Goal: Information Seeking & Learning: Find specific fact

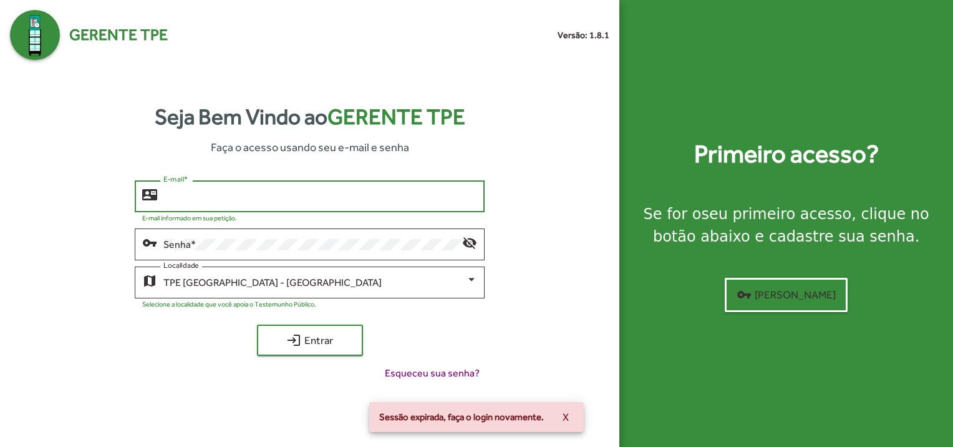
click at [302, 194] on input "E-mail *" at bounding box center [320, 196] width 314 height 11
type input "*"
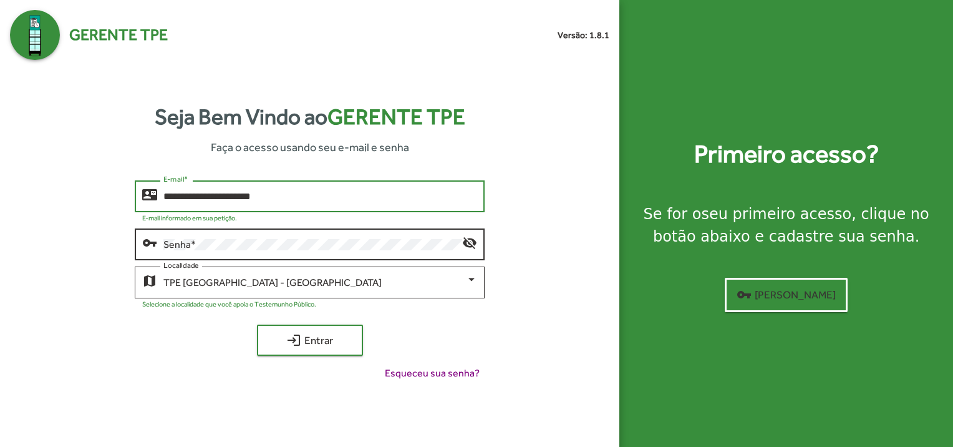
type input "**********"
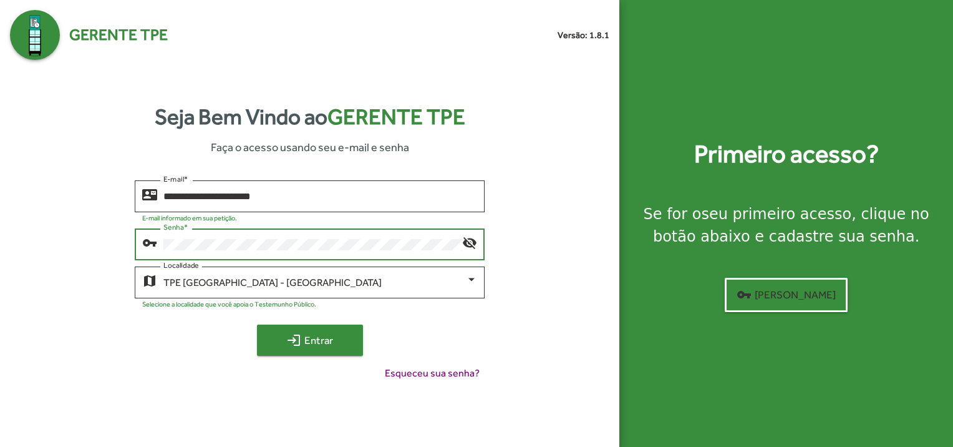
click at [296, 337] on mat-icon "login" at bounding box center [293, 340] width 15 height 15
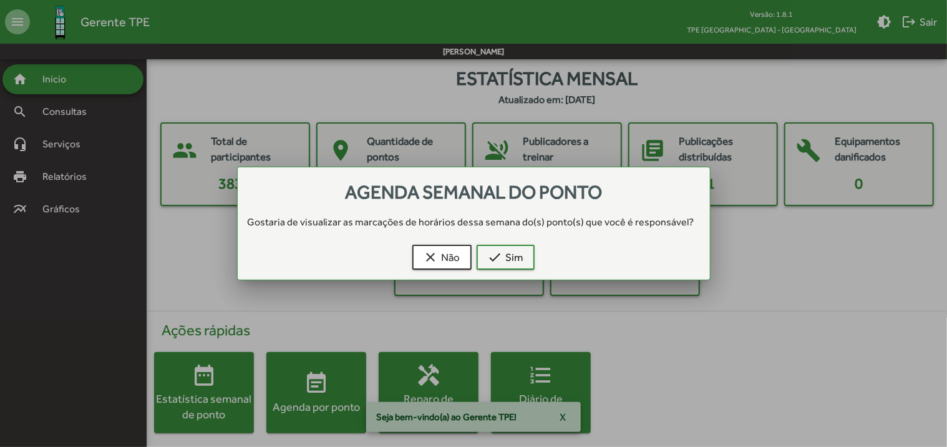
click at [84, 117] on div at bounding box center [473, 223] width 947 height 447
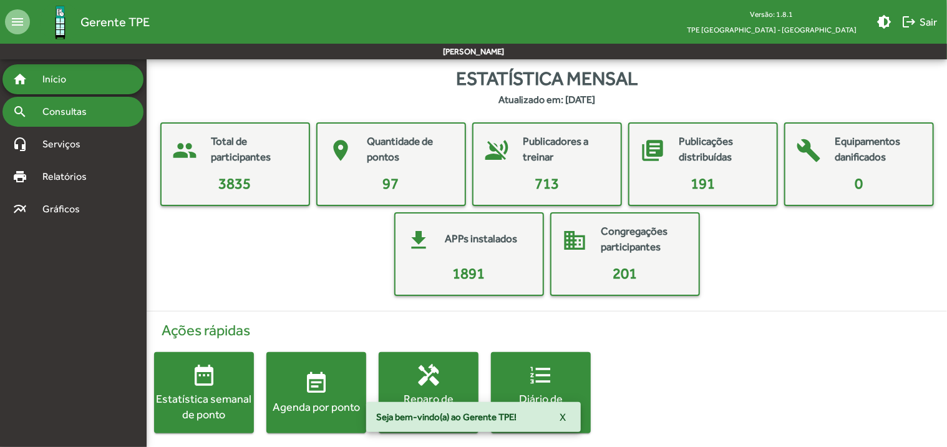
click at [114, 117] on div "search Consultas" at bounding box center [72, 112] width 141 height 30
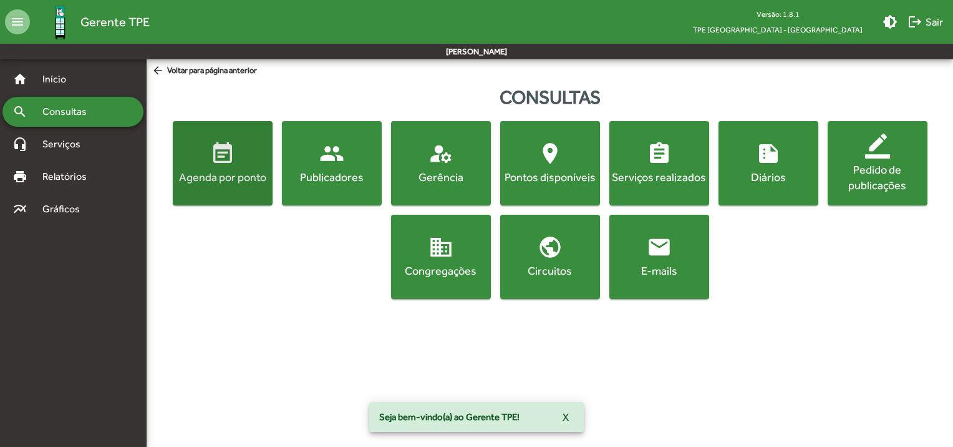
click at [210, 180] on div "Agenda por ponto" at bounding box center [222, 177] width 95 height 16
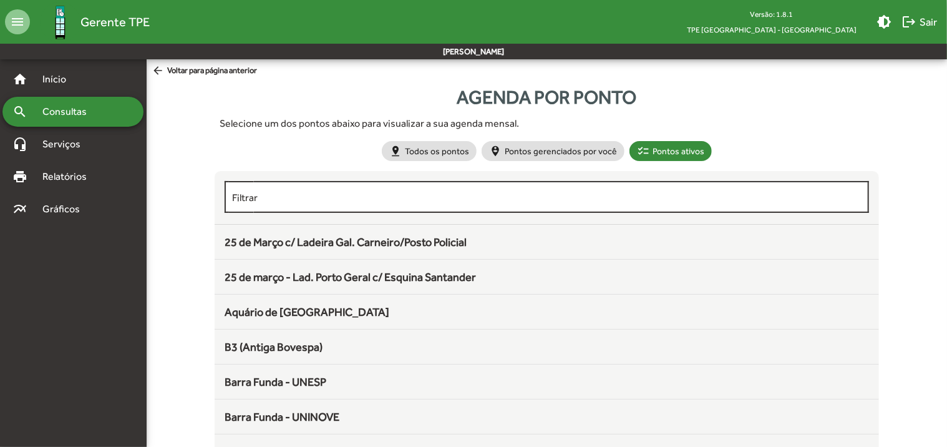
click at [384, 197] on input "Filtrar" at bounding box center [547, 197] width 630 height 11
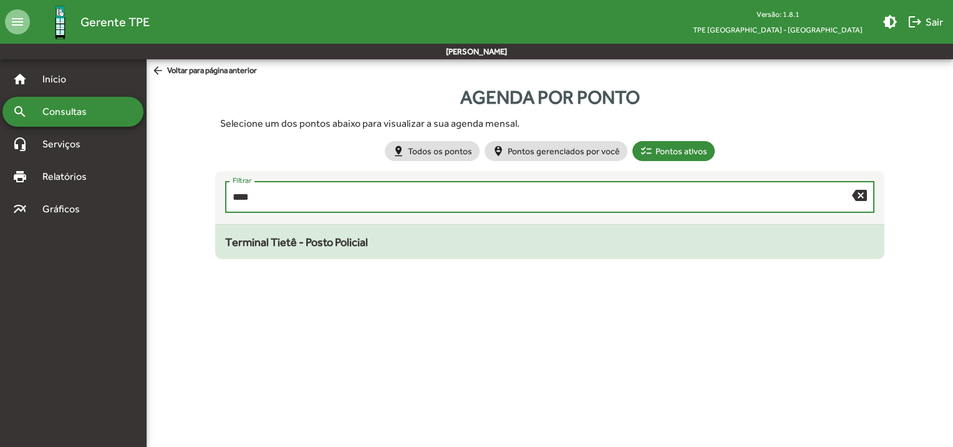
type input "****"
click at [398, 243] on div "Terminal Tietê - Posto Policial" at bounding box center [550, 241] width 650 height 17
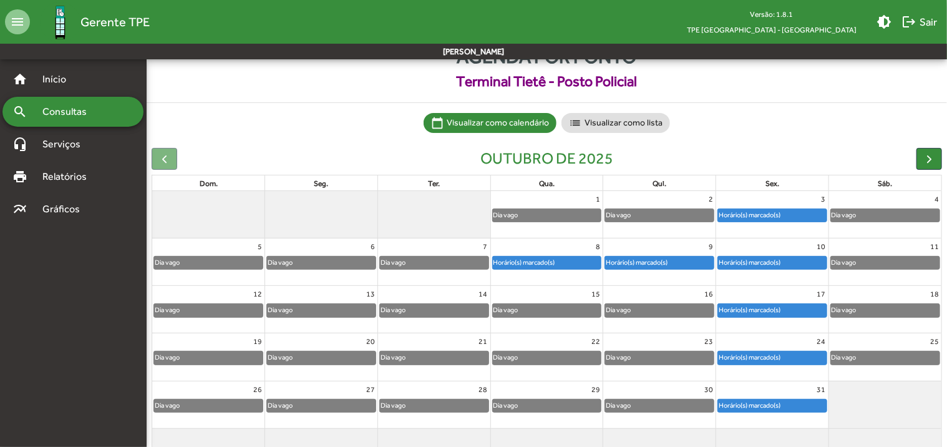
scroll to position [62, 0]
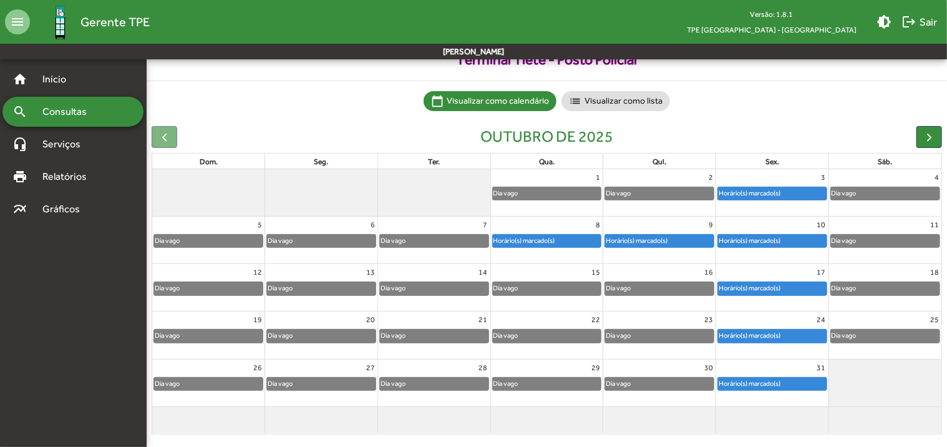
click at [759, 190] on div "Horário(s) marcado(s)" at bounding box center [749, 193] width 63 height 12
click at [734, 238] on div "Horário(s) marcado(s)" at bounding box center [749, 241] width 63 height 12
click at [741, 282] on div "Horário(s) marcado(s)" at bounding box center [749, 288] width 63 height 12
click at [732, 334] on div "Horário(s) marcado(s)" at bounding box center [749, 335] width 63 height 12
click at [735, 381] on div "Horário(s) marcado(s)" at bounding box center [749, 383] width 63 height 12
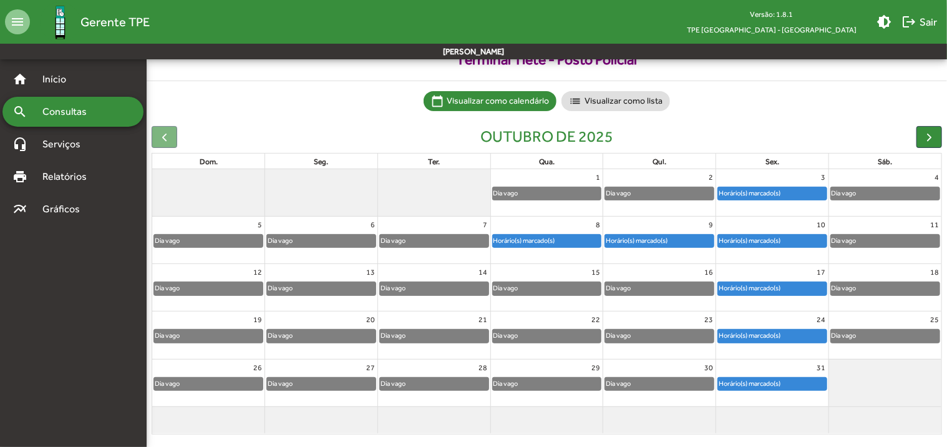
click at [668, 238] on div "Horário(s) marcado(s)" at bounding box center [636, 241] width 63 height 12
click at [550, 238] on div "Horário(s) marcado(s)" at bounding box center [524, 241] width 63 height 12
click at [766, 195] on div "Horário(s) marcado(s)" at bounding box center [749, 193] width 63 height 12
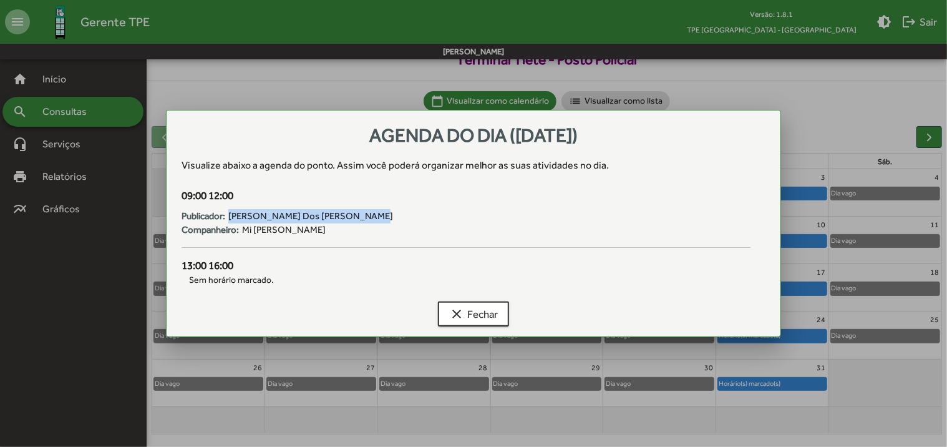
drag, startPoint x: 230, startPoint y: 213, endPoint x: 363, endPoint y: 219, distance: 133.6
click at [363, 219] on div "Publicador: [PERSON_NAME] Dos [PERSON_NAME]" at bounding box center [467, 216] width 570 height 14
copy span "[PERSON_NAME] Dos [PERSON_NAME]"
click at [68, 302] on div at bounding box center [473, 223] width 947 height 447
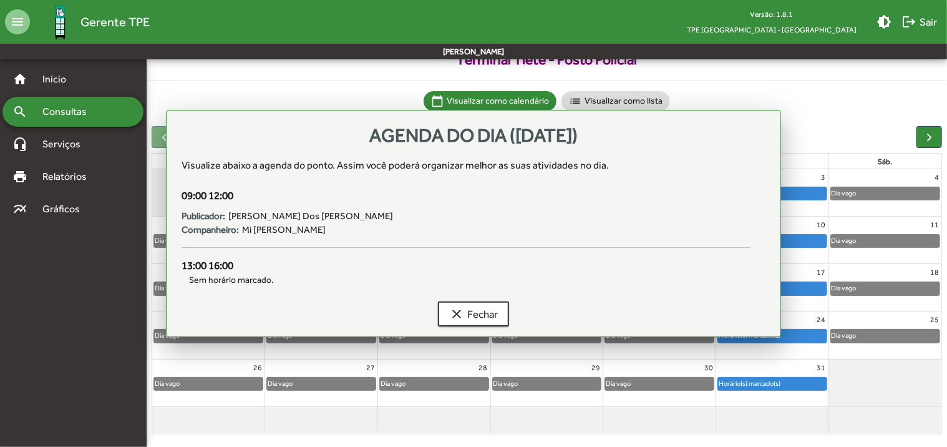
scroll to position [62, 0]
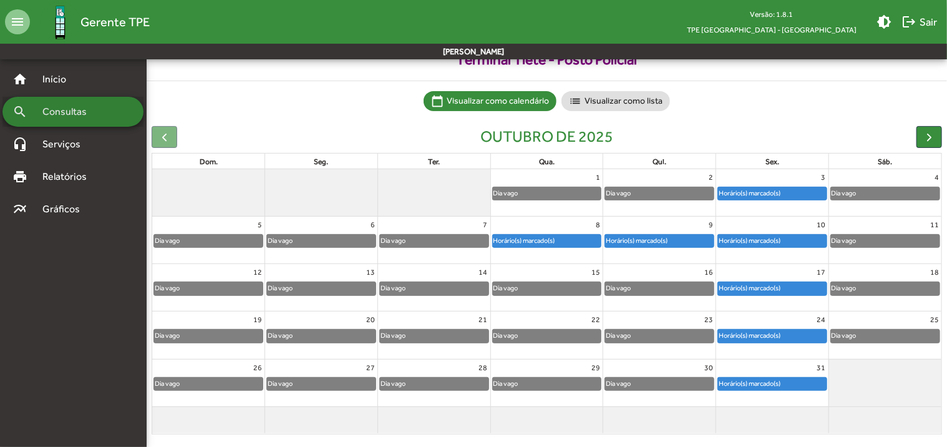
click at [80, 117] on span "Consultas" at bounding box center [69, 111] width 68 height 15
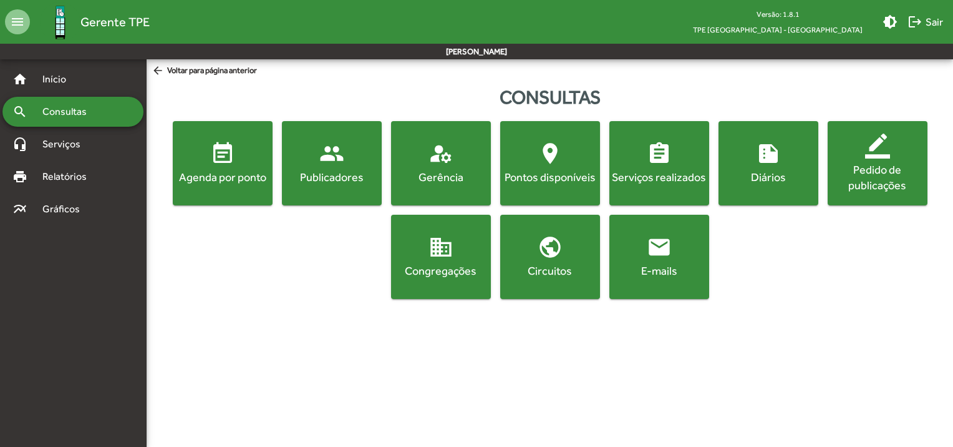
click at [316, 178] on div "Publicadores" at bounding box center [332, 177] width 95 height 16
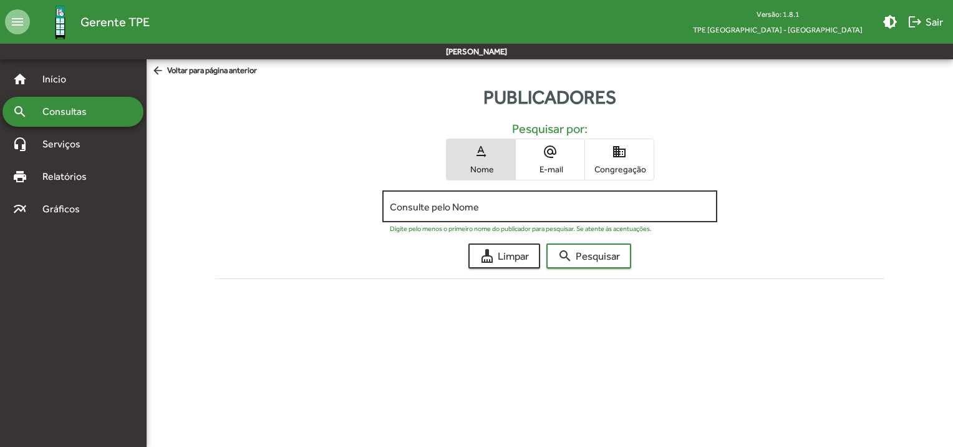
click at [479, 209] on input "Consulte pelo Nome" at bounding box center [550, 206] width 320 height 11
paste input "**********"
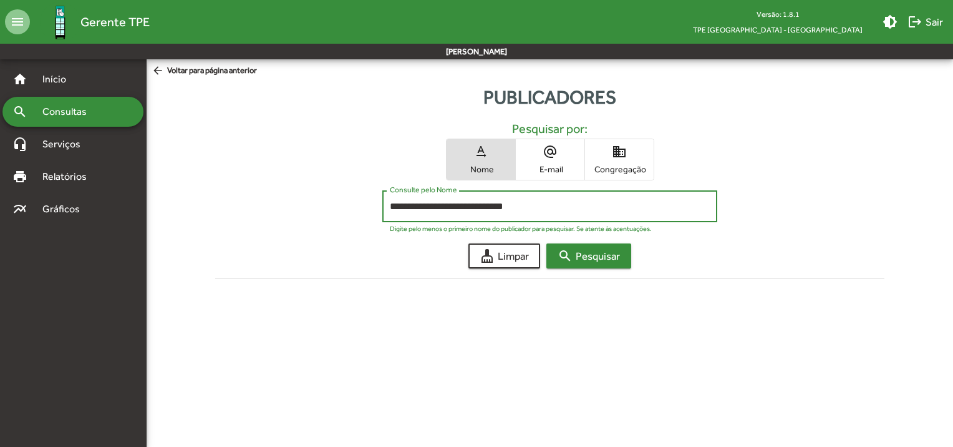
type input "**********"
click at [560, 259] on mat-icon "search" at bounding box center [565, 255] width 15 height 15
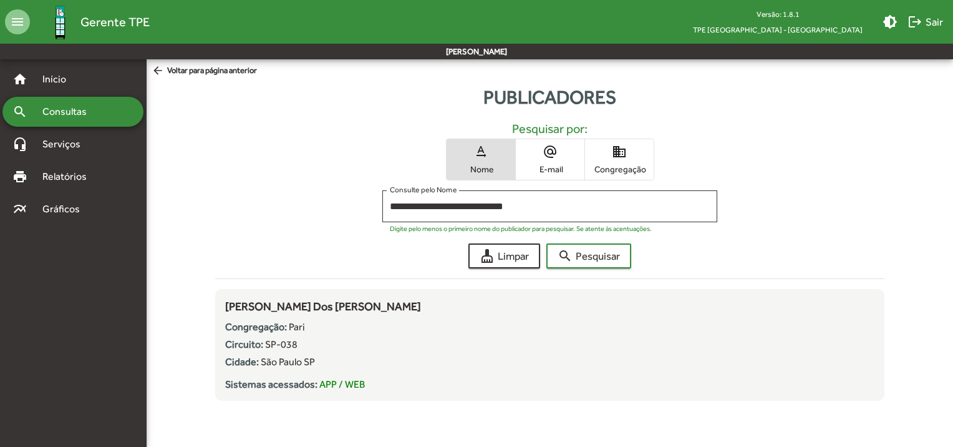
click at [17, 288] on mat-nav-list "home Início search Consultas headset_mic Serviços print Relatórios multiline_ch…" at bounding box center [73, 242] width 146 height 366
